Goal: Task Accomplishment & Management: Use online tool/utility

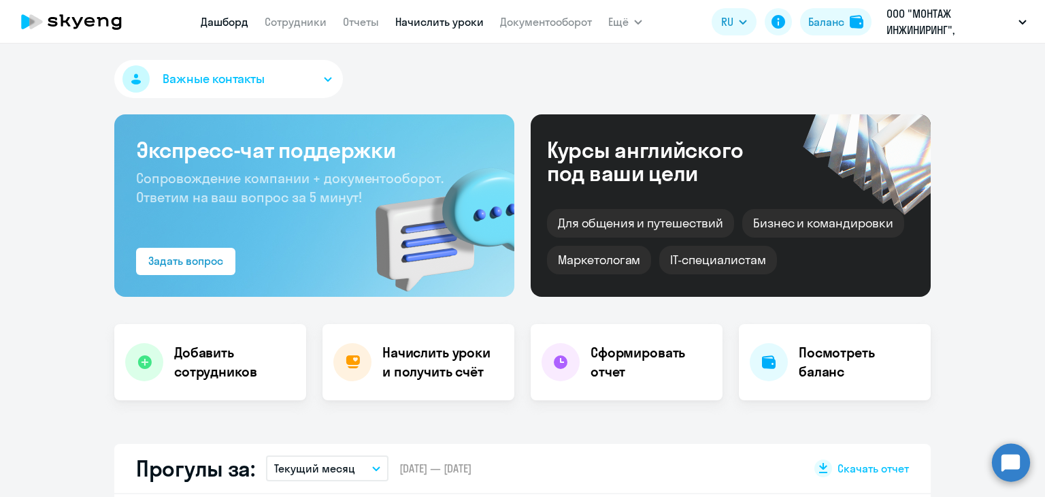
click at [468, 15] on link "Начислить уроки" at bounding box center [439, 22] width 88 height 14
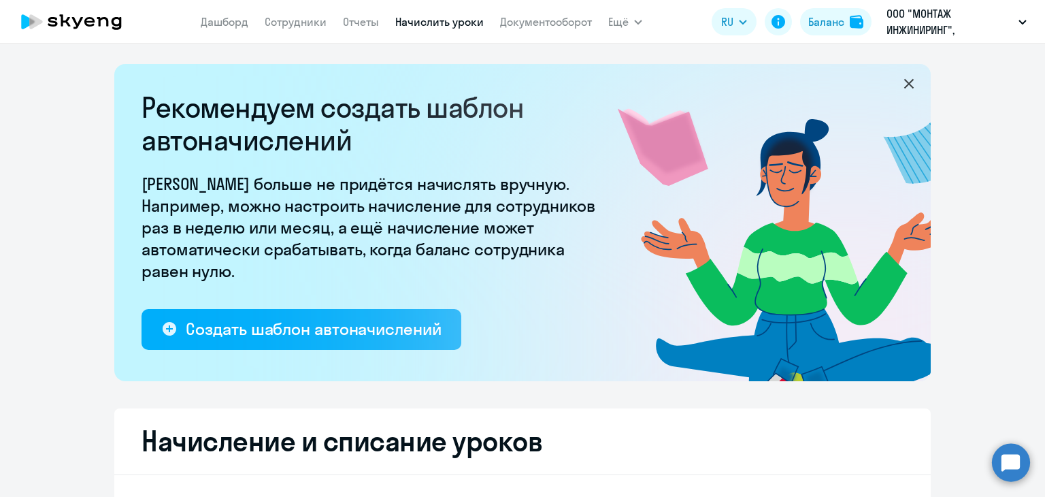
select select "10"
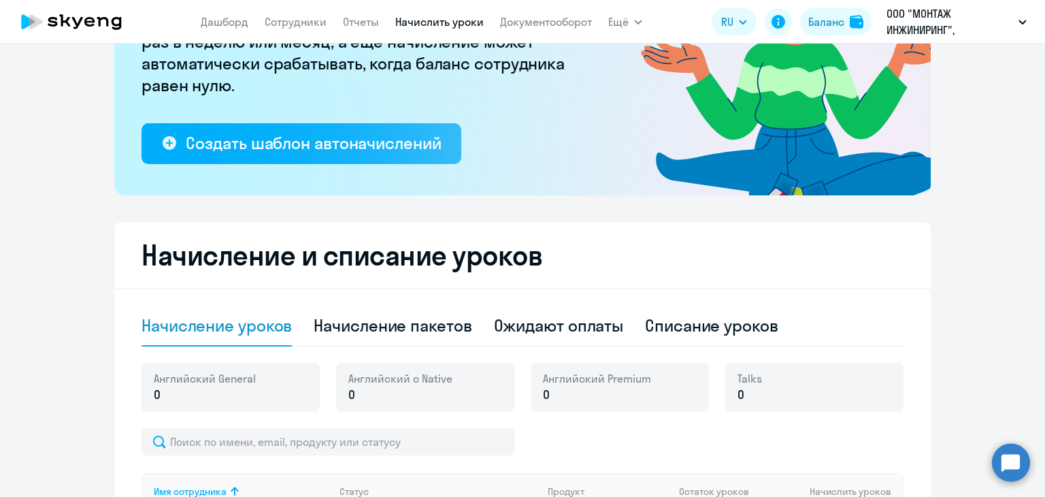
scroll to position [340, 0]
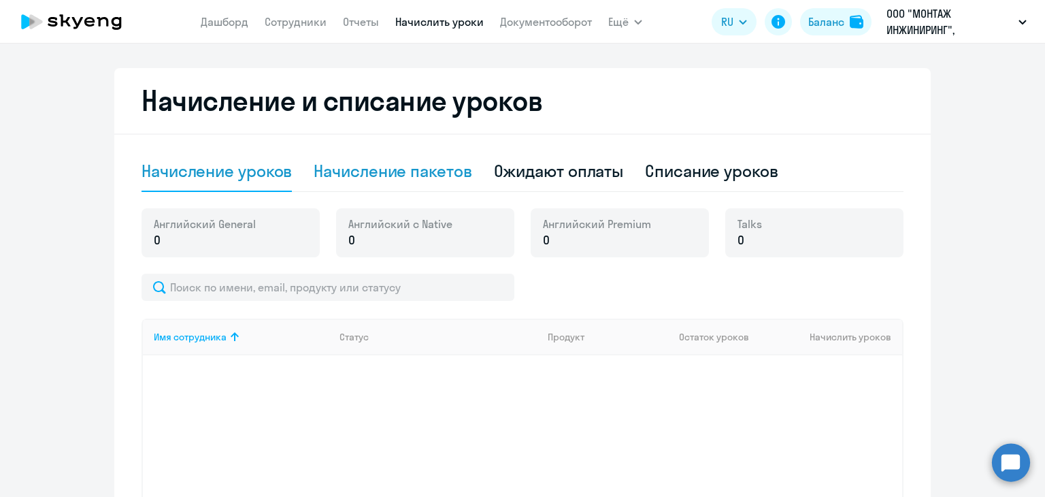
click at [363, 171] on div "Начисление пакетов" at bounding box center [393, 171] width 158 height 22
select select "10"
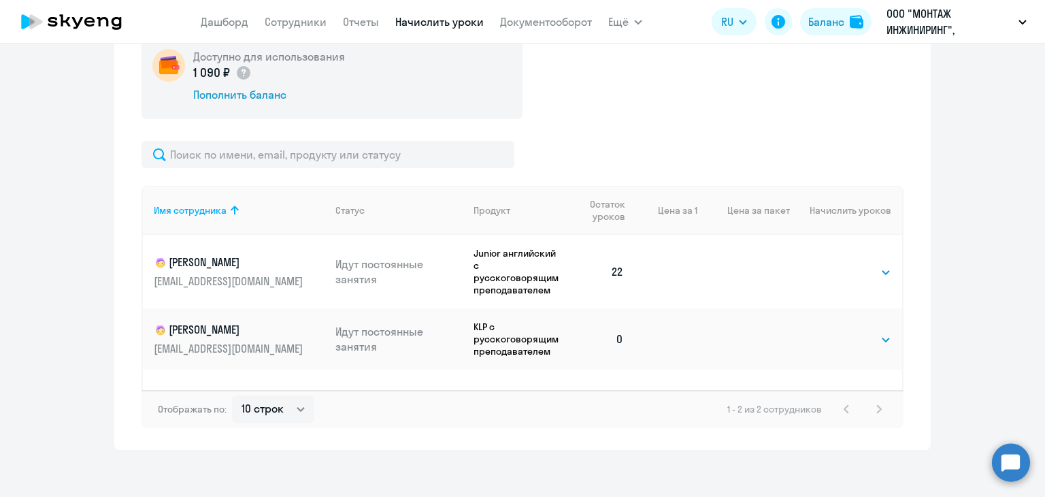
scroll to position [524, 0]
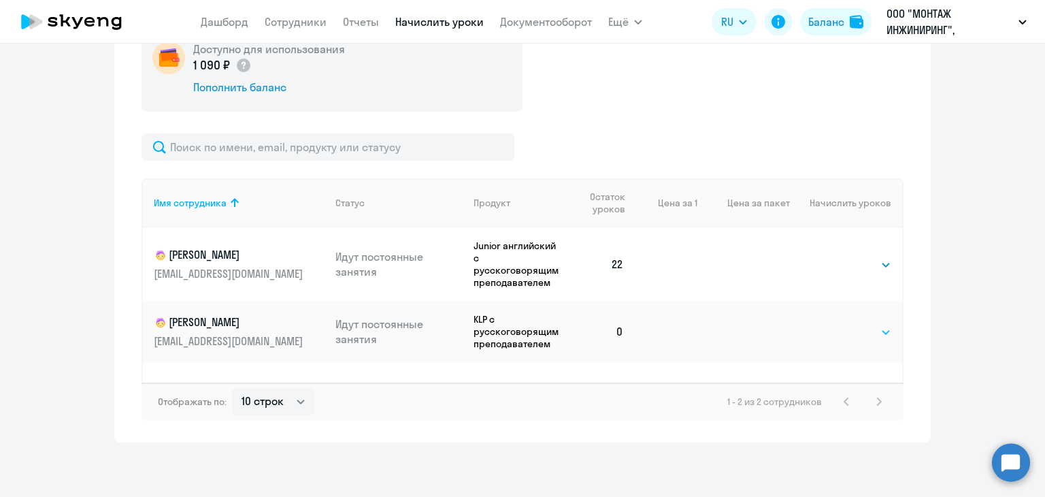
click at [868, 329] on select "Выбрать 4 8 16 32 64 96 128" at bounding box center [864, 332] width 56 height 16
select select "32"
click at [836, 324] on select "Выбрать 4 8 16 32 64 96 128" at bounding box center [864, 332] width 56 height 16
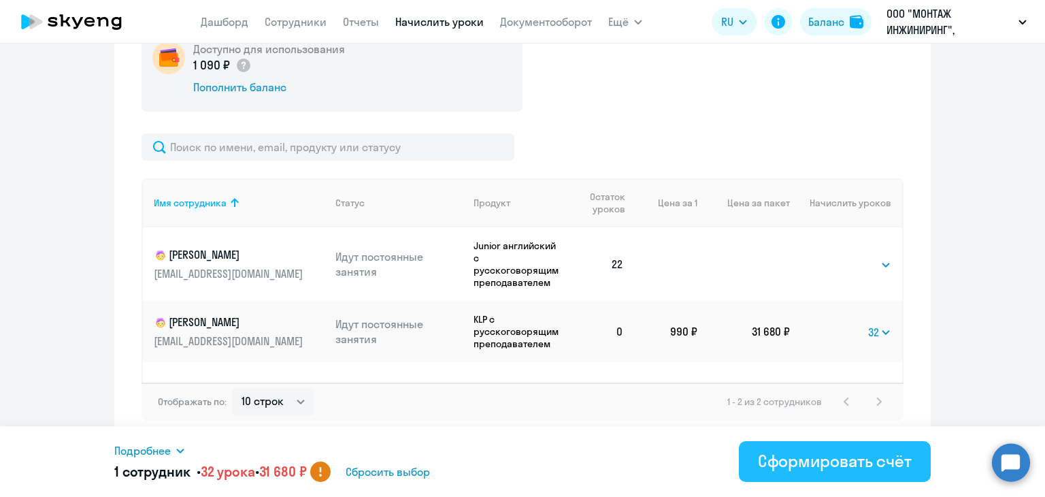
click at [803, 461] on div "Сформировать счёт" at bounding box center [835, 461] width 154 height 22
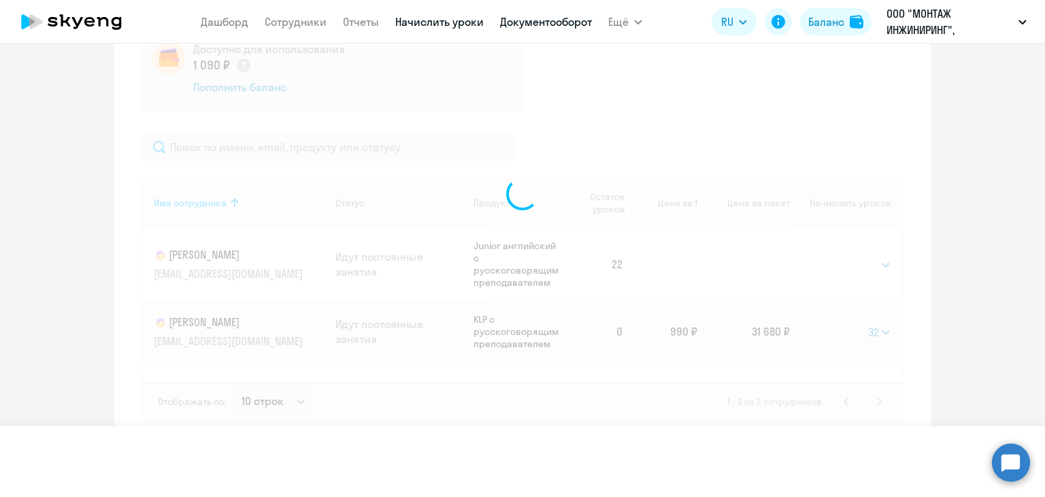
select select
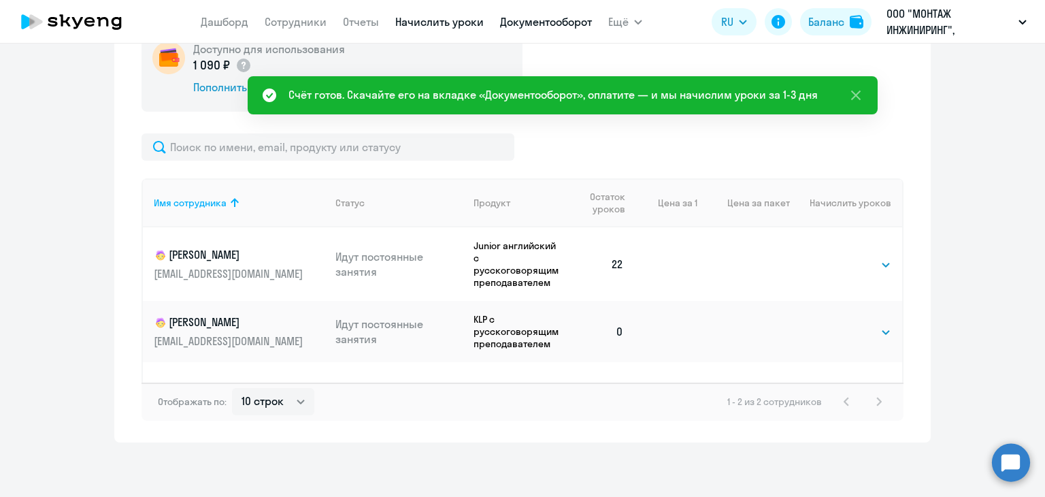
click at [523, 20] on link "Документооборот" at bounding box center [546, 22] width 92 height 14
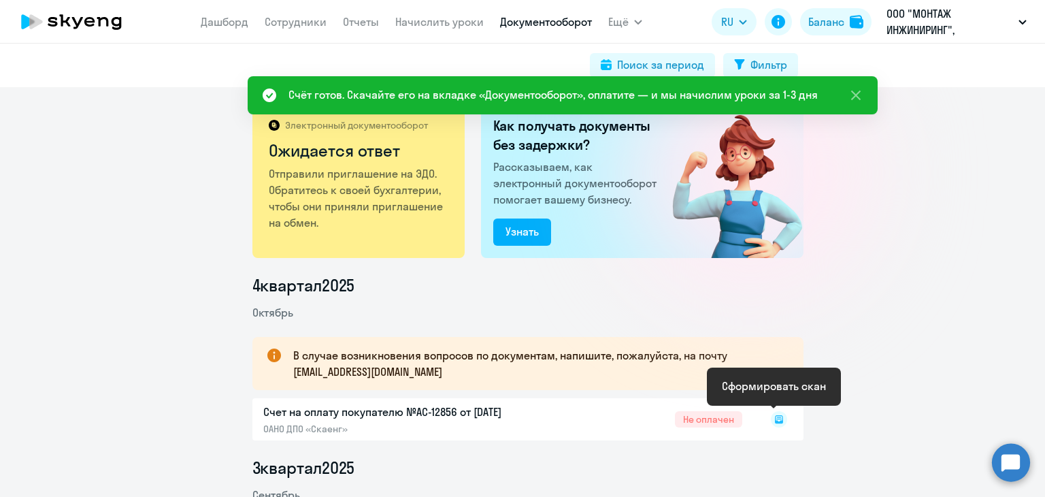
click at [777, 414] on rect at bounding box center [779, 419] width 16 height 16
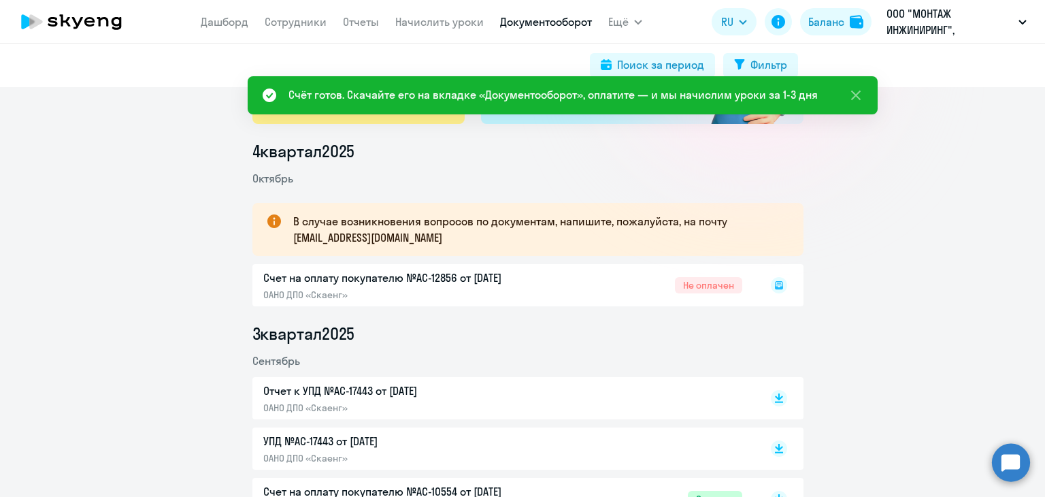
scroll to position [136, 0]
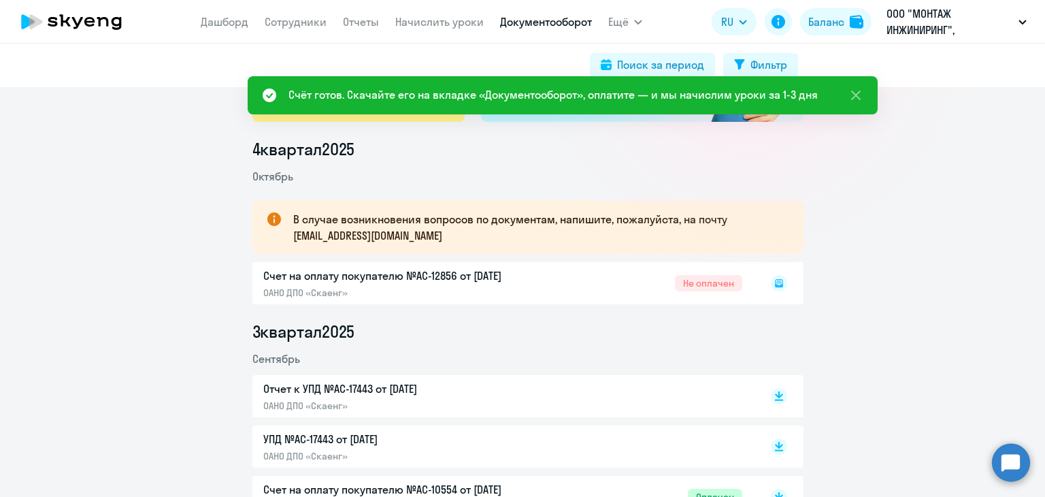
click at [773, 284] on rect at bounding box center [779, 283] width 16 height 16
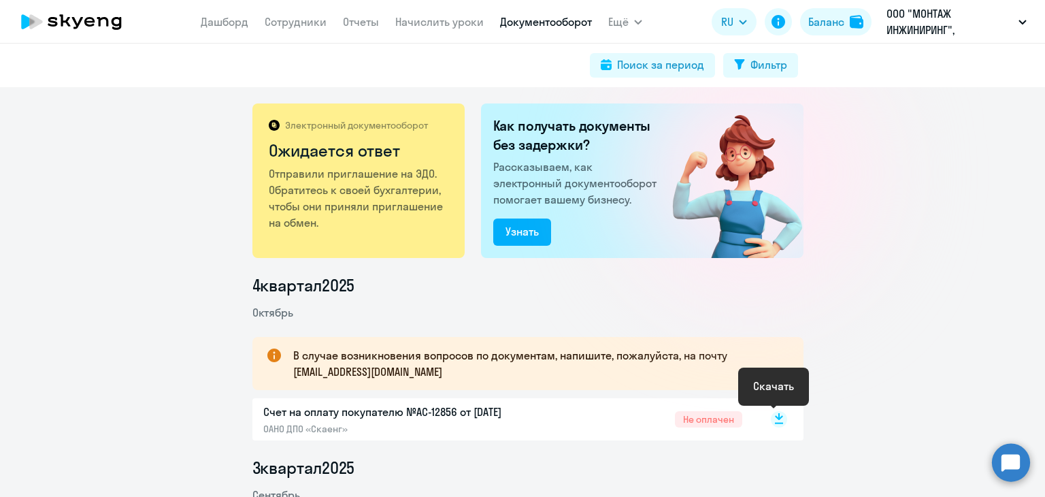
click at [777, 420] on rect at bounding box center [779, 419] width 16 height 16
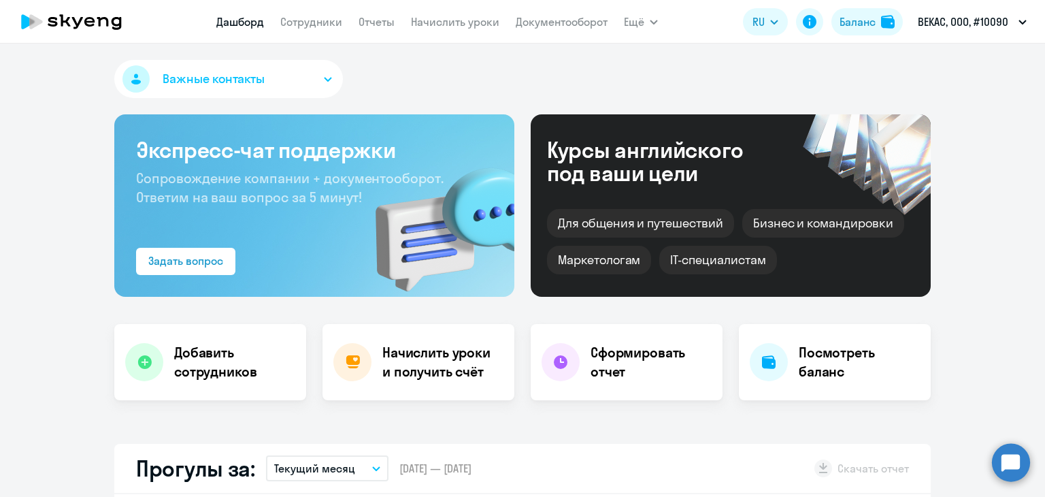
click at [431, 33] on nav "Дашборд Сотрудники Отчеты Начислить уроки Документооборот" at bounding box center [411, 21] width 391 height 27
click at [437, 23] on link "Начислить уроки" at bounding box center [455, 22] width 88 height 14
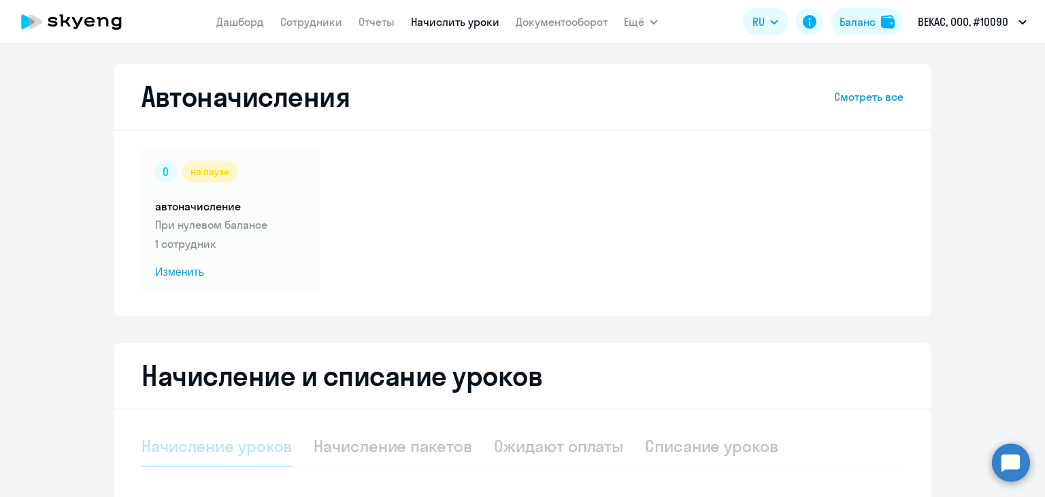
select select "10"
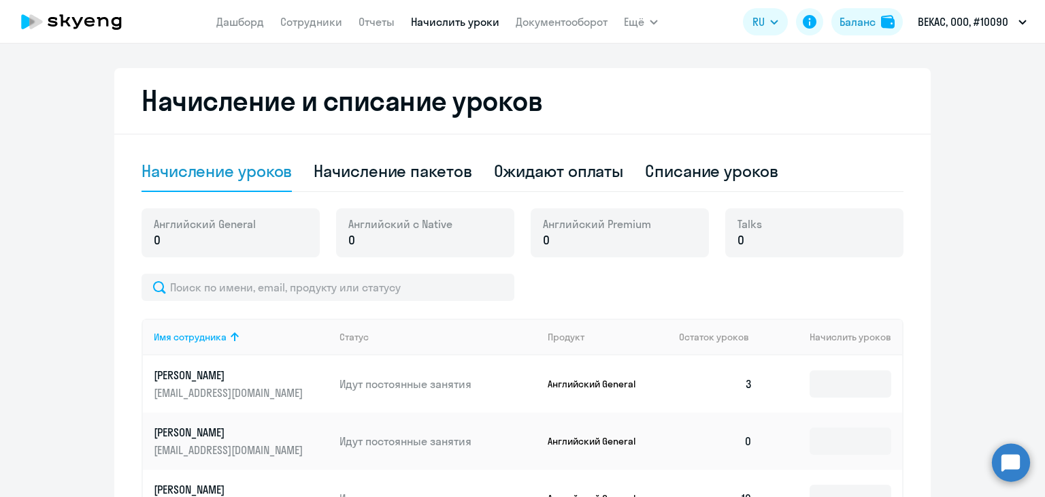
scroll to position [408, 0]
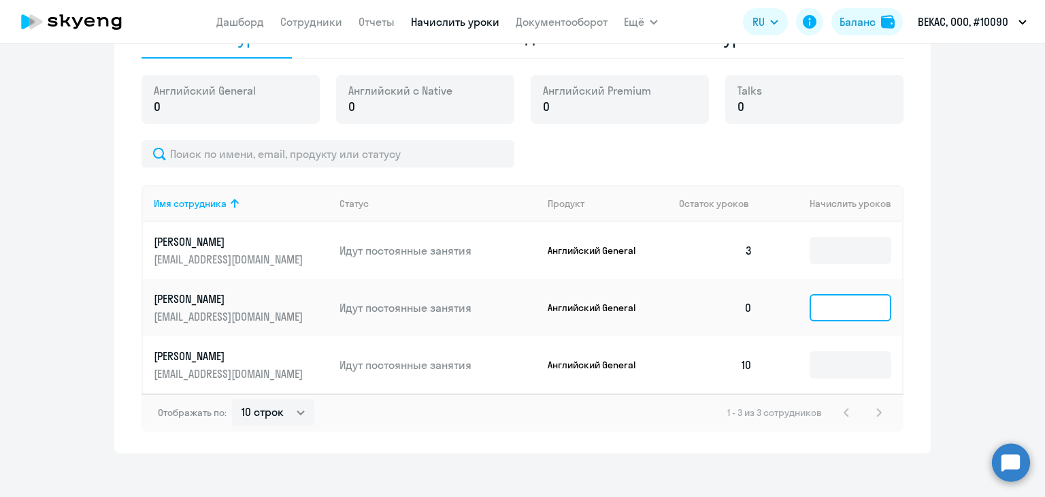
click at [858, 321] on input at bounding box center [851, 307] width 82 height 27
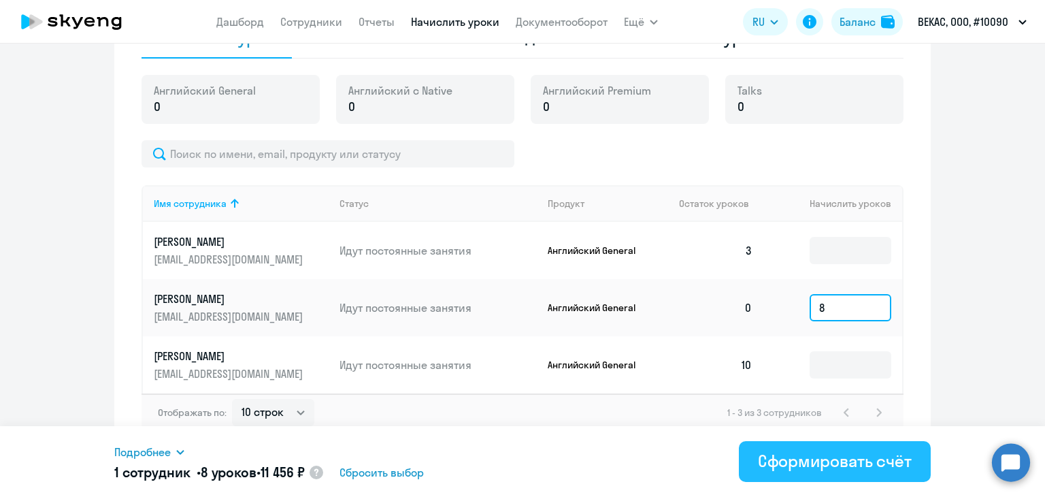
type input "8"
click at [828, 464] on div "Сформировать счёт" at bounding box center [835, 461] width 154 height 22
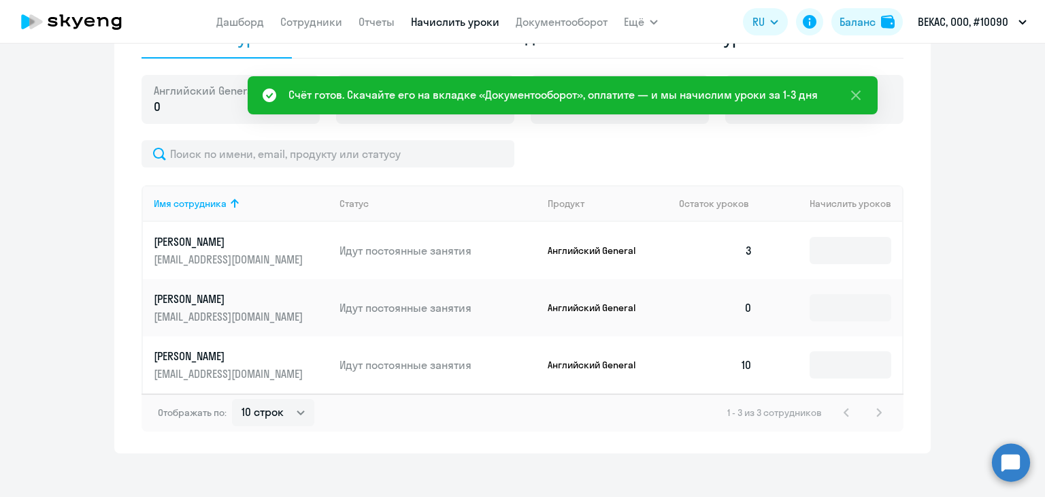
click at [561, 14] on app-menu-item-link "Документооборот" at bounding box center [562, 22] width 92 height 17
click at [569, 29] on app-menu-item-link "Документооборот" at bounding box center [562, 22] width 92 height 17
click at [566, 20] on link "Документооборот" at bounding box center [562, 22] width 92 height 14
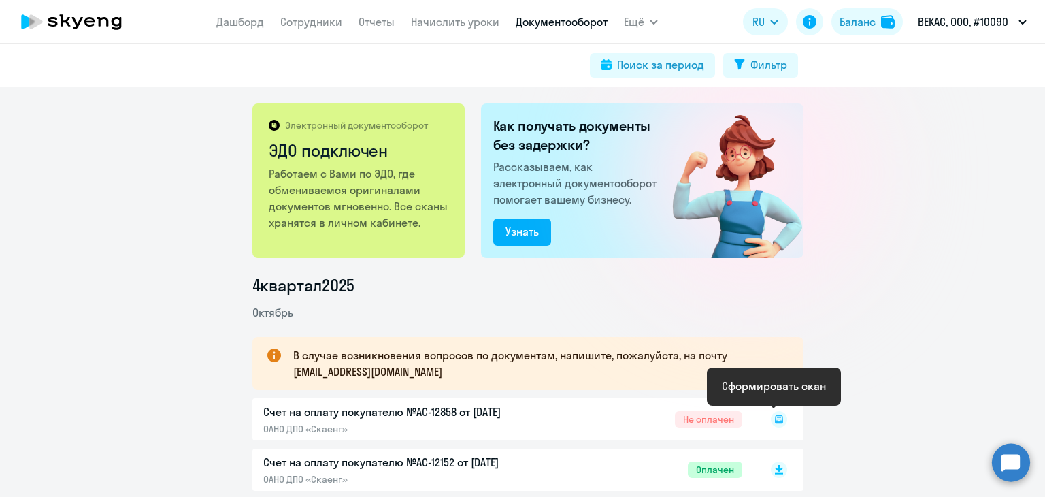
click at [771, 418] on rect at bounding box center [779, 419] width 16 height 16
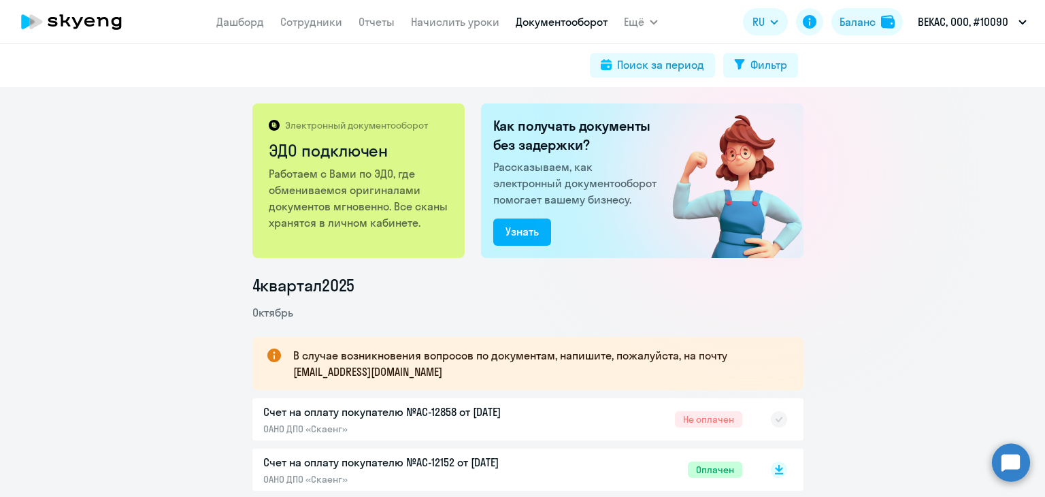
click at [480, 29] on app-menu-item-link "Начислить уроки" at bounding box center [455, 22] width 88 height 17
click at [479, 27] on link "Начислить уроки" at bounding box center [455, 22] width 88 height 14
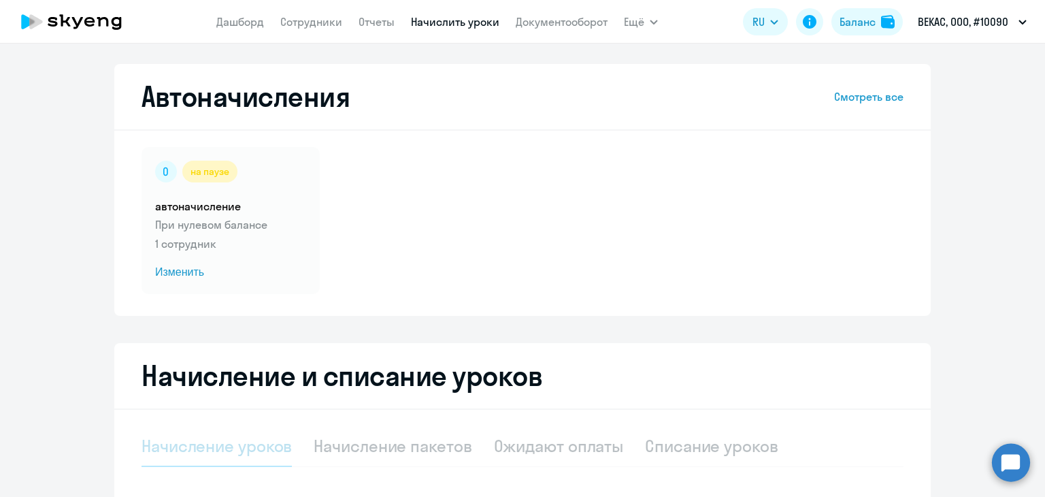
select select "10"
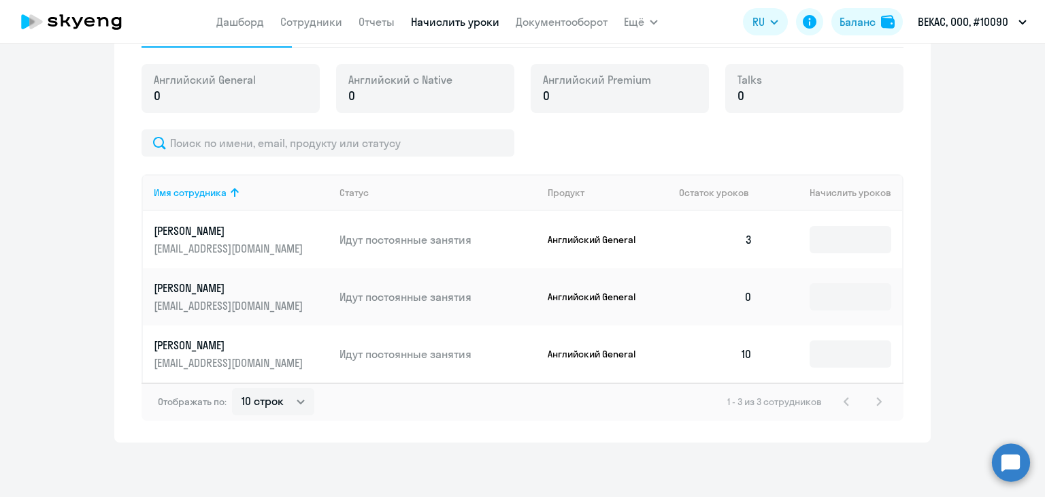
scroll to position [464, 0]
click at [825, 289] on td at bounding box center [833, 296] width 139 height 57
click at [827, 283] on input at bounding box center [851, 296] width 82 height 27
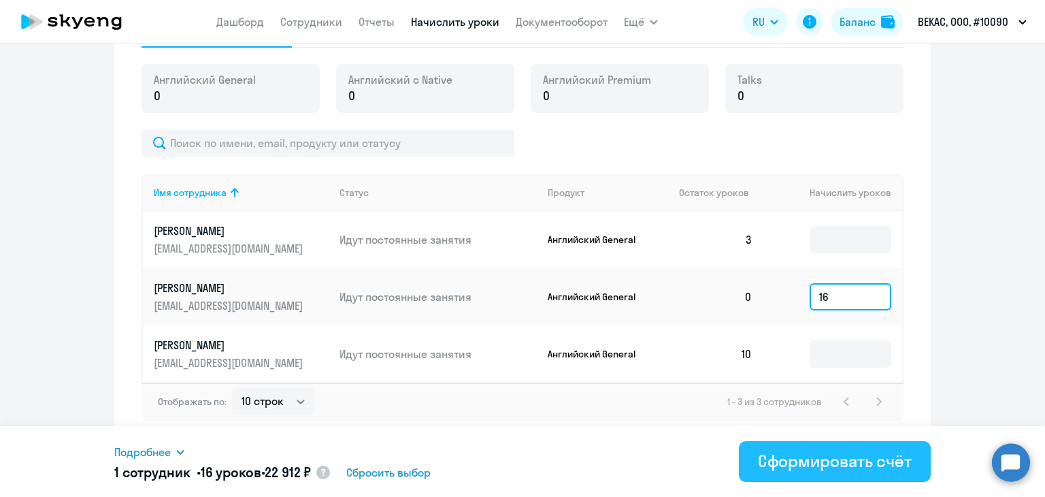
type input "16"
click at [855, 464] on div "Сформировать счёт" at bounding box center [835, 461] width 154 height 22
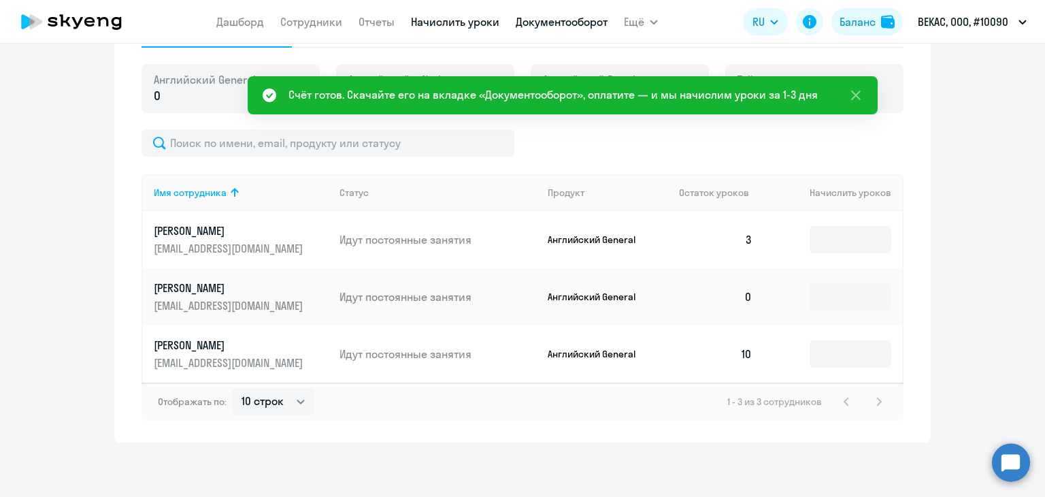
click at [570, 26] on link "Документооборот" at bounding box center [562, 22] width 92 height 14
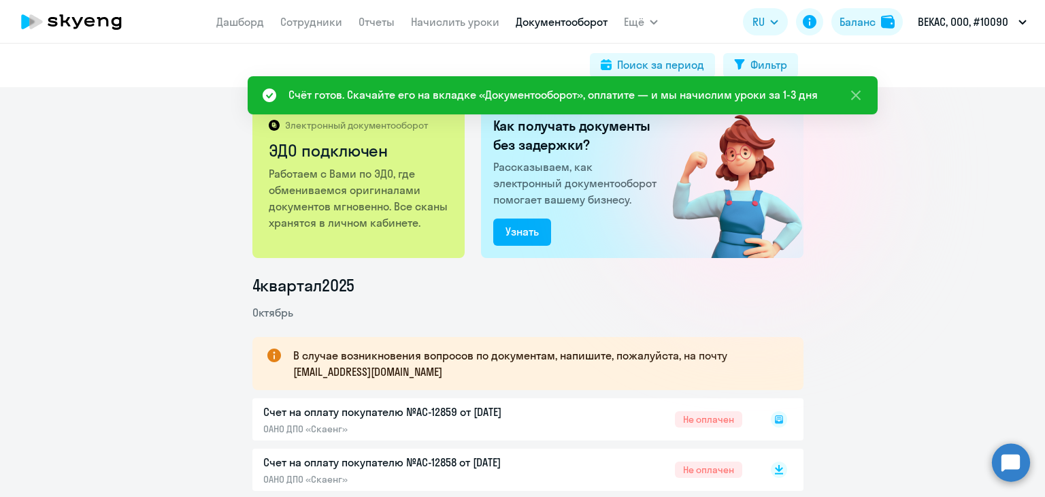
click at [775, 423] on icon at bounding box center [779, 419] width 8 height 8
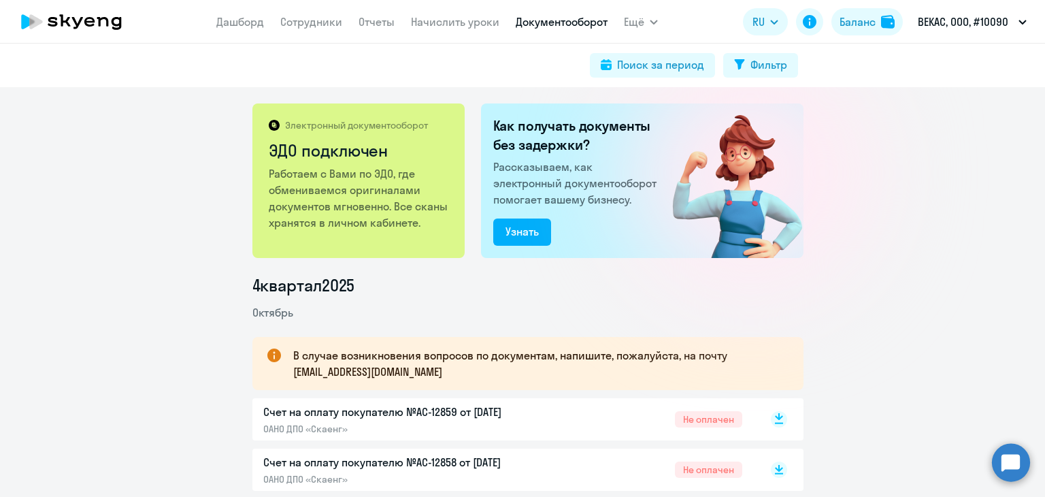
click at [773, 421] on rect at bounding box center [779, 419] width 16 height 16
